Goal: Information Seeking & Learning: Learn about a topic

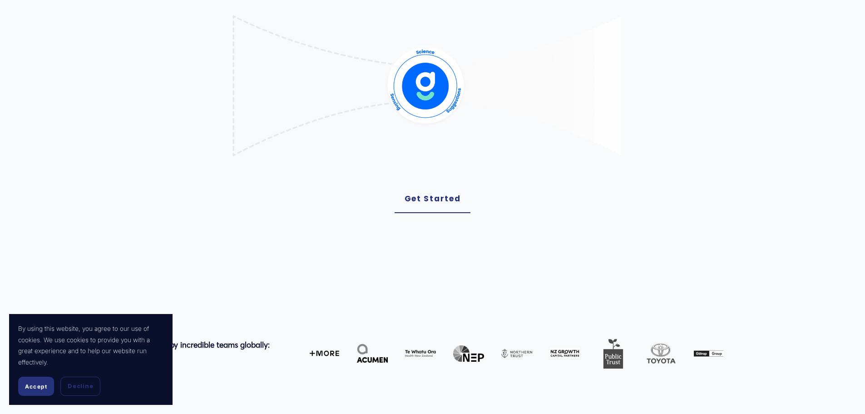
scroll to position [227, 0]
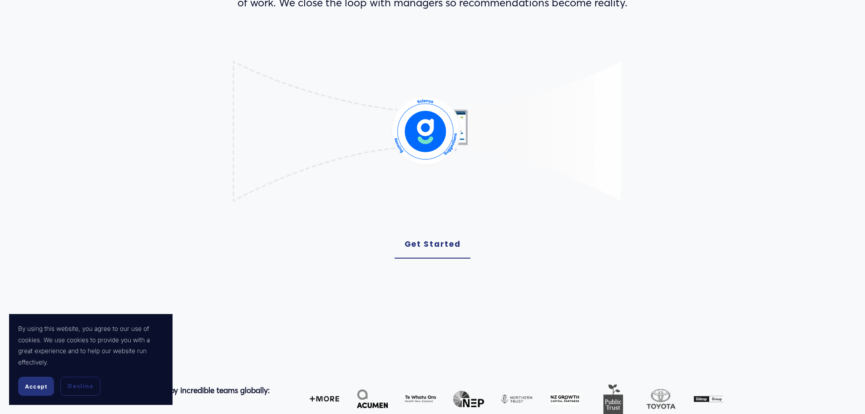
click at [35, 385] on span "Accept" at bounding box center [36, 386] width 22 height 7
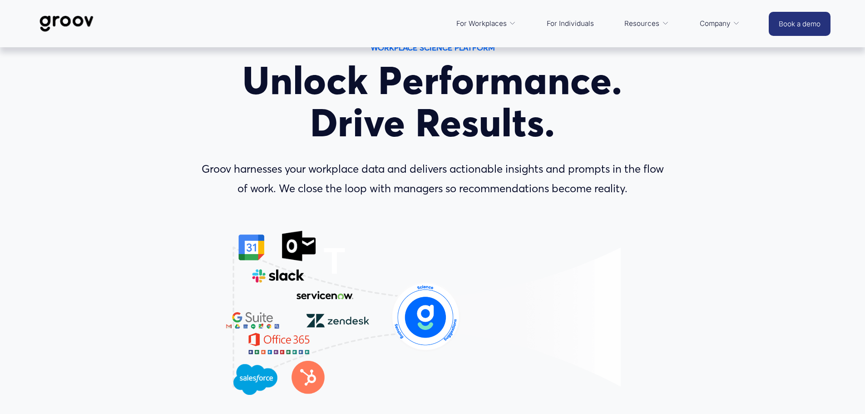
scroll to position [0, 0]
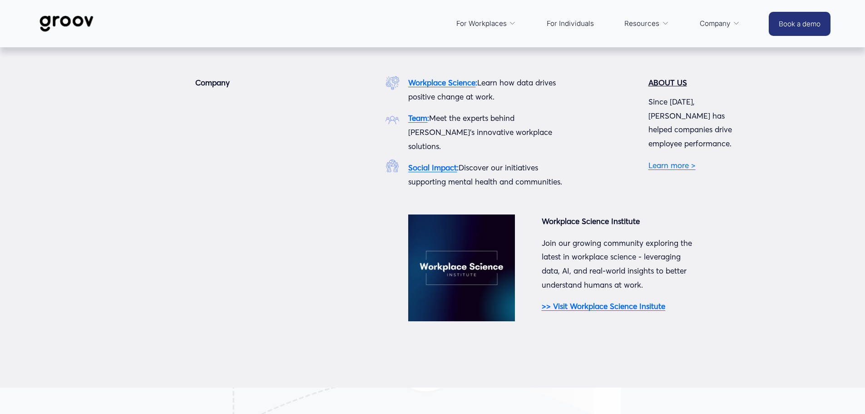
click at [667, 160] on link "Learn more >" at bounding box center [671, 165] width 47 height 10
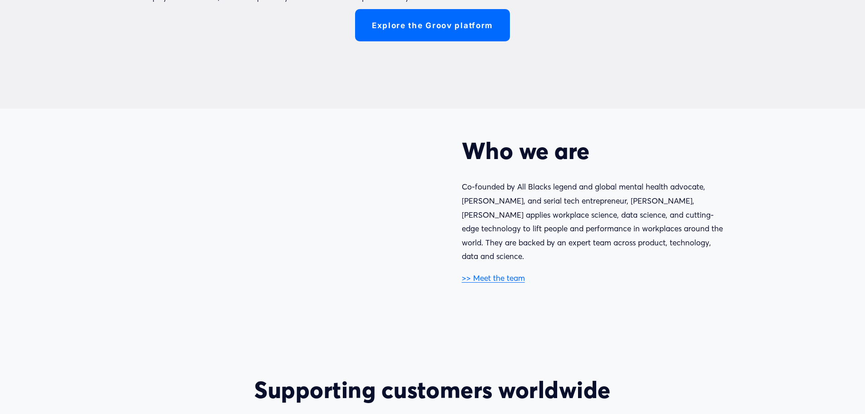
scroll to position [454, 0]
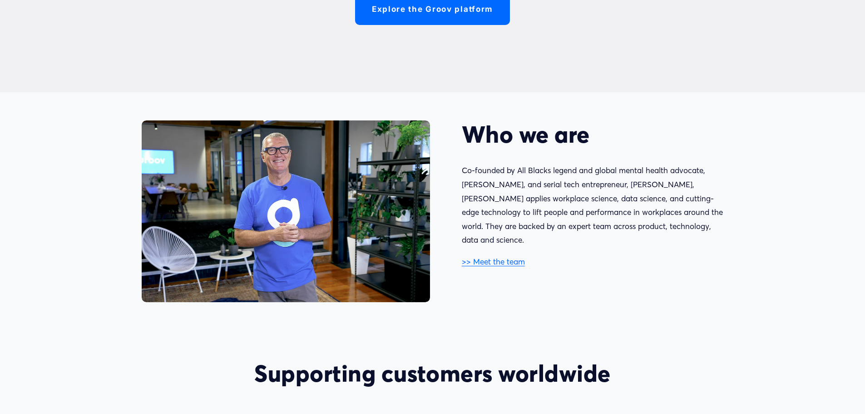
click at [485, 257] on link ">> Meet the team" at bounding box center [493, 262] width 63 height 10
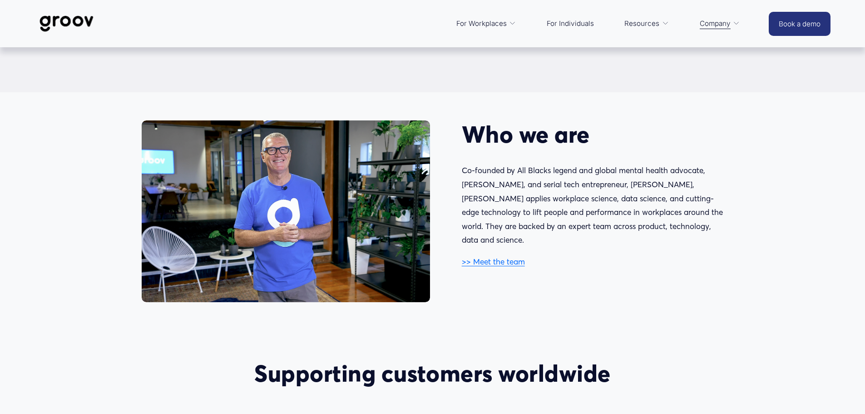
click at [56, 20] on img at bounding box center [67, 24] width 64 height 30
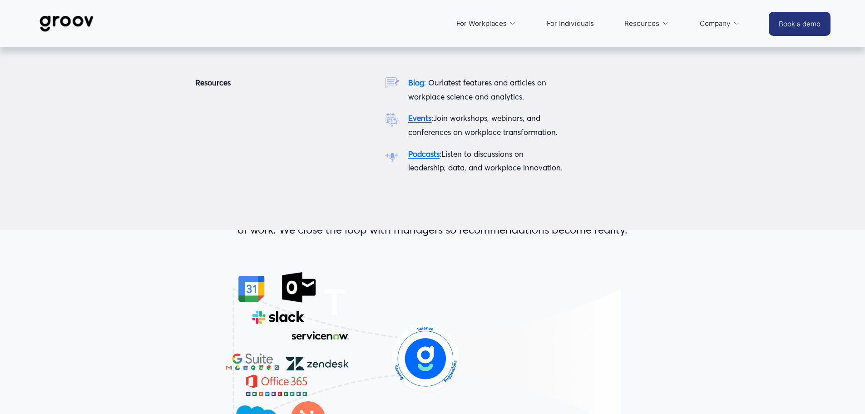
click at [663, 25] on use "folder dropdown" at bounding box center [665, 23] width 5 height 2
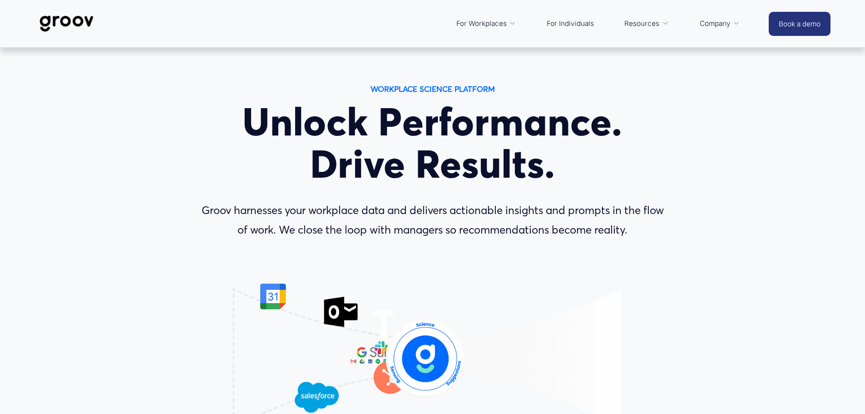
drag, startPoint x: 619, startPoint y: 268, endPoint x: 585, endPoint y: 257, distance: 35.6
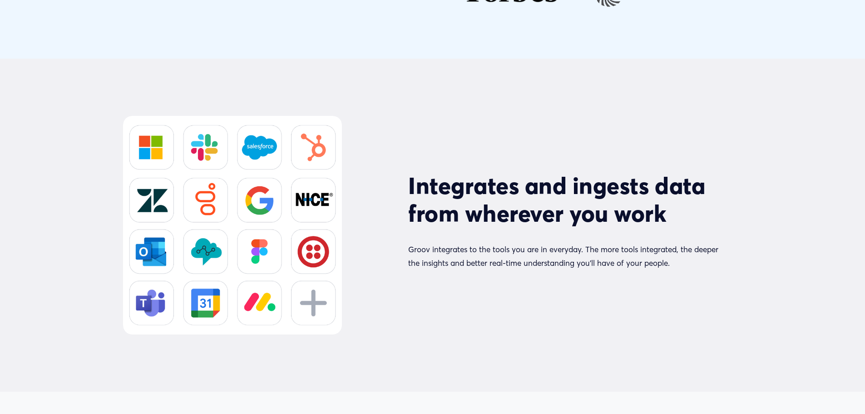
scroll to position [4177, 0]
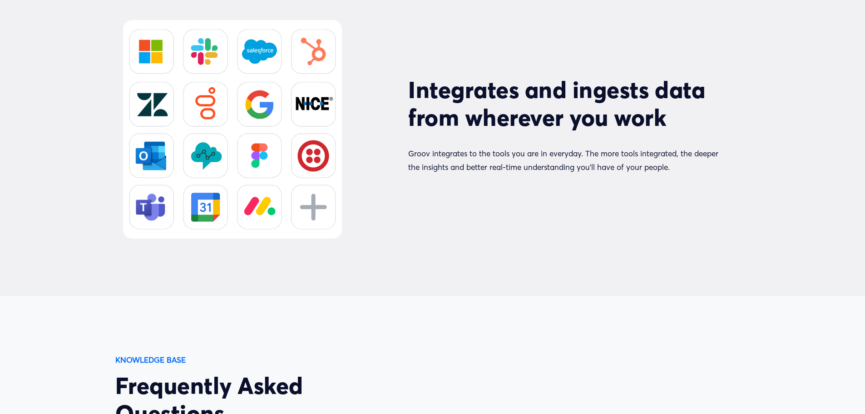
click at [439, 162] on p "Groov integrates to the tools you are in everyday. The more tools integrated, t…" at bounding box center [565, 161] width 315 height 28
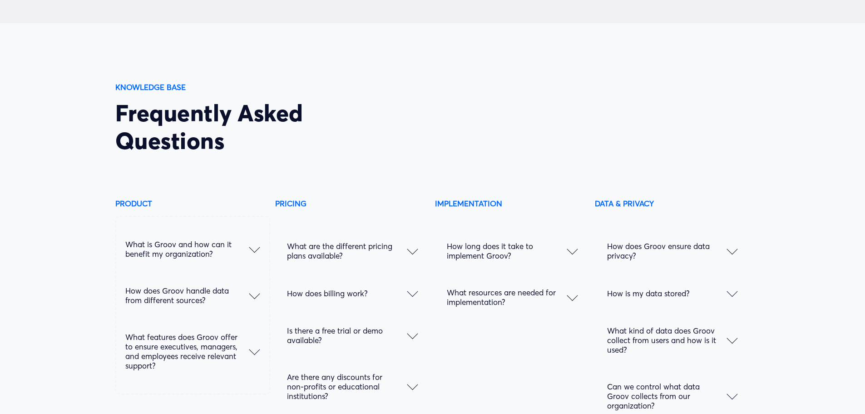
scroll to position [4585, 0]
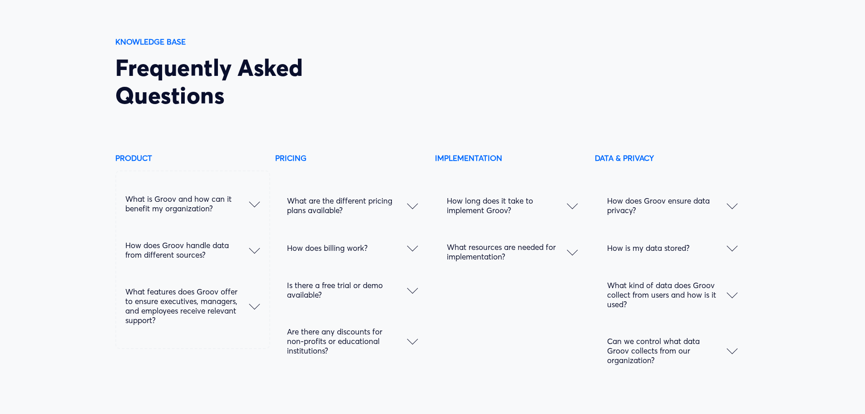
click at [735, 211] on div at bounding box center [732, 205] width 11 height 11
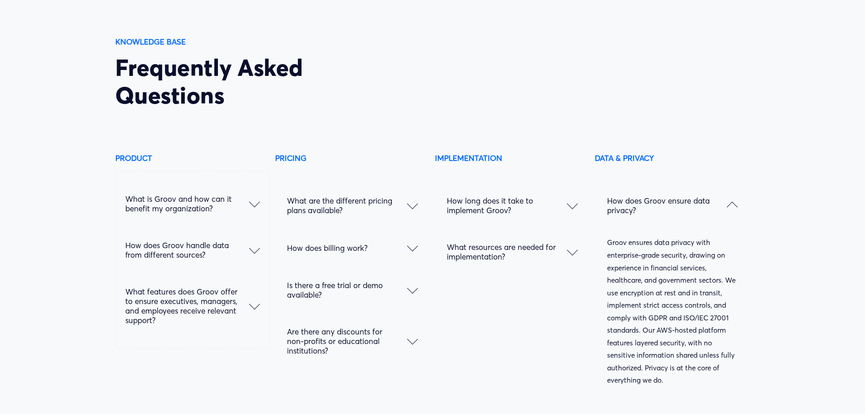
click at [735, 213] on div at bounding box center [732, 207] width 11 height 11
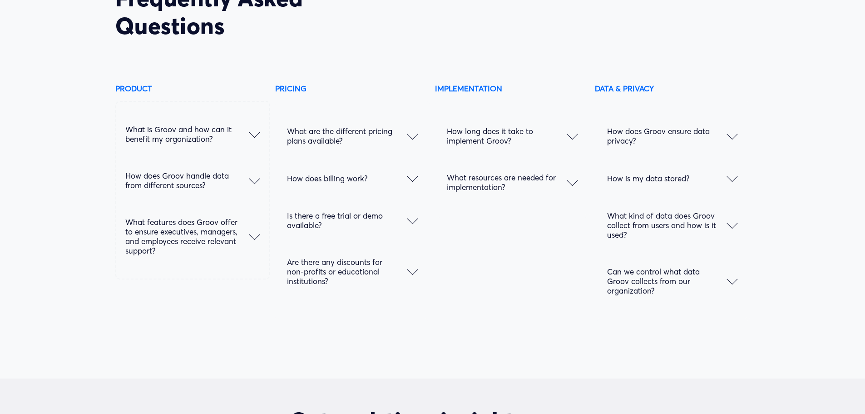
scroll to position [4676, 0]
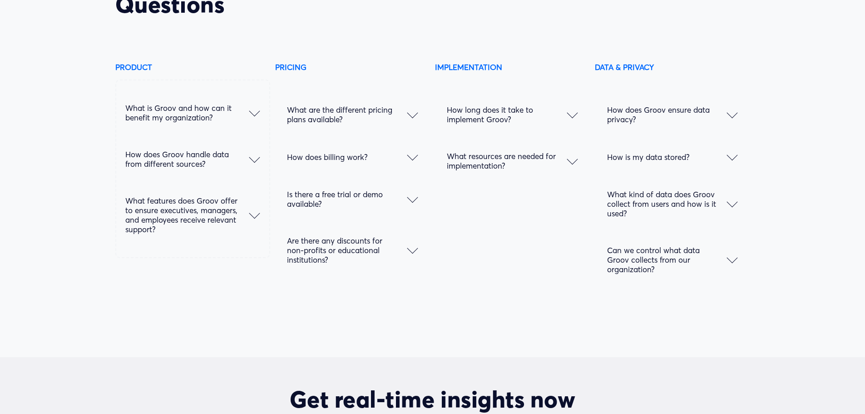
click at [730, 160] on div at bounding box center [732, 154] width 11 height 11
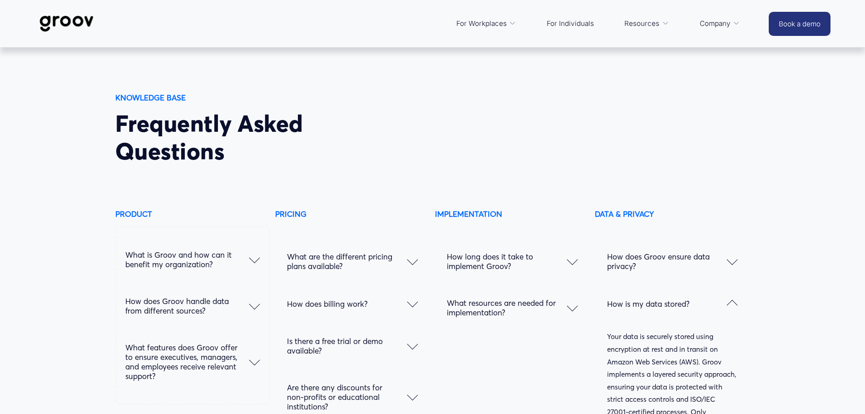
scroll to position [4404, 0]
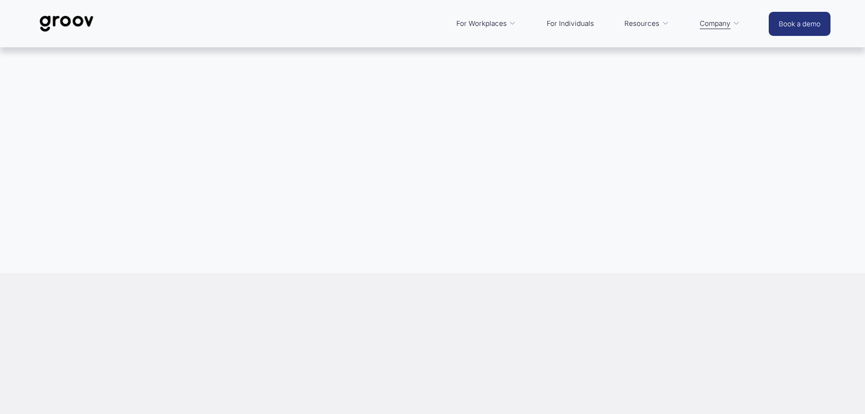
scroll to position [454, 0]
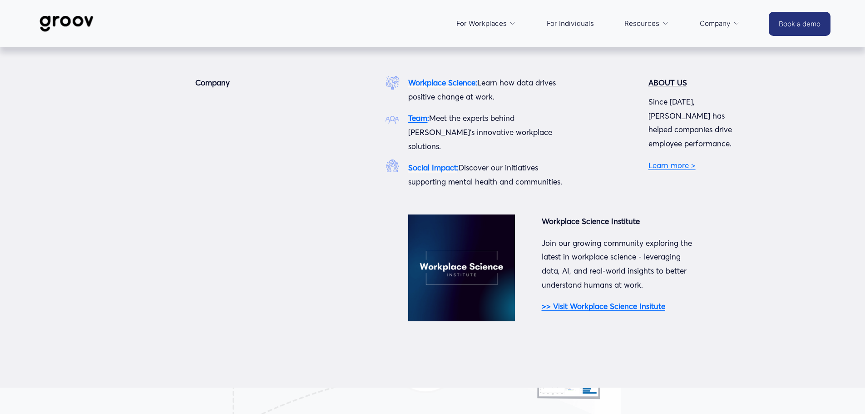
click at [731, 29] on link "Company" at bounding box center [719, 24] width 49 height 22
click at [712, 25] on span "Company" at bounding box center [715, 23] width 31 height 13
click at [662, 25] on icon "folder dropdown" at bounding box center [665, 23] width 7 height 7
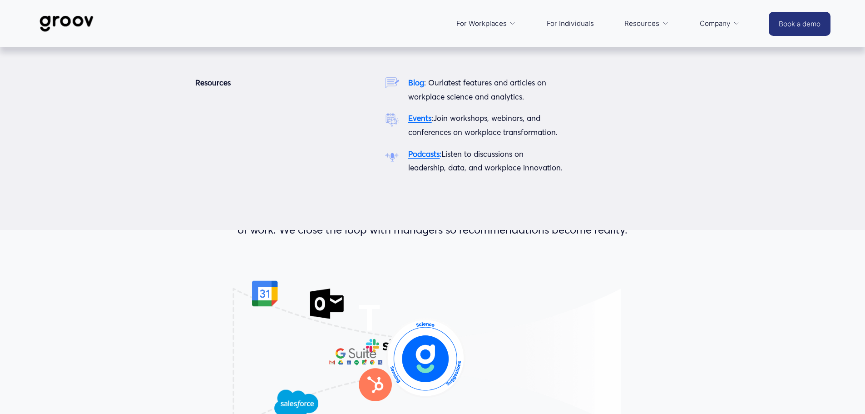
click at [715, 27] on span "Company" at bounding box center [715, 23] width 31 height 13
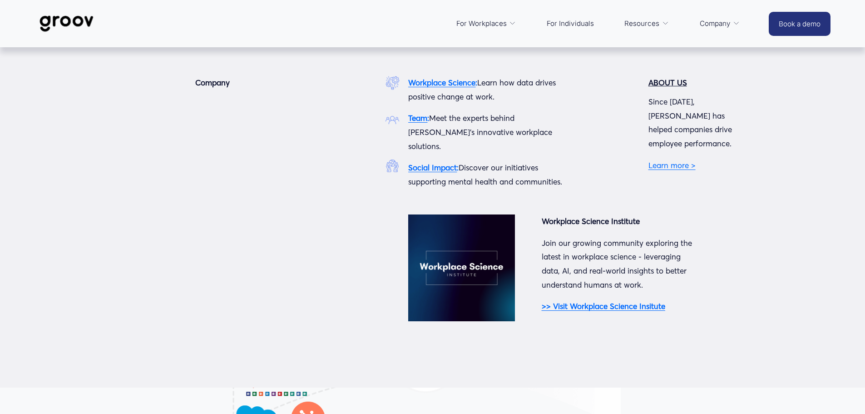
click at [430, 163] on strong "Social Impact" at bounding box center [432, 168] width 49 height 10
